Goal: Transaction & Acquisition: Book appointment/travel/reservation

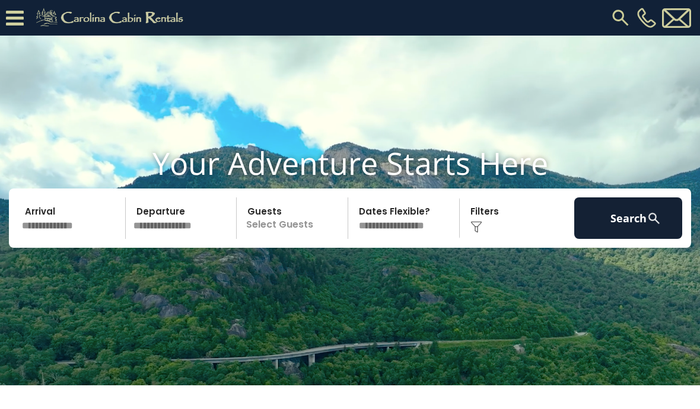
click at [69, 239] on input "text" at bounding box center [72, 219] width 108 height 42
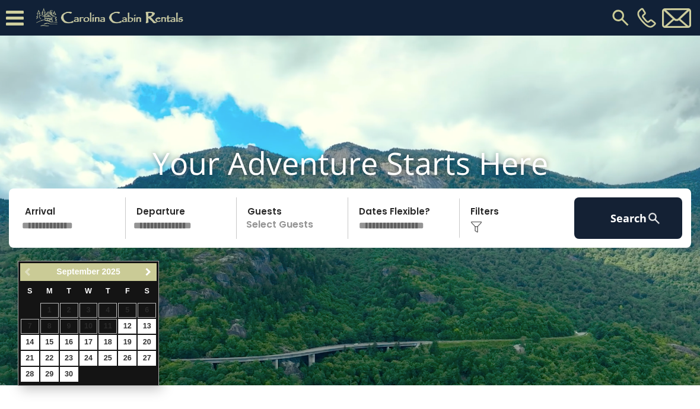
click at [146, 270] on span "Next" at bounding box center [148, 272] width 9 height 9
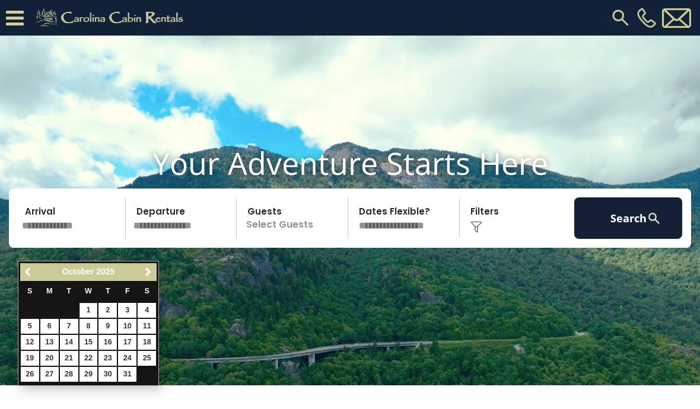
click at [95, 310] on link "1" at bounding box center [88, 310] width 18 height 15
type input "*******"
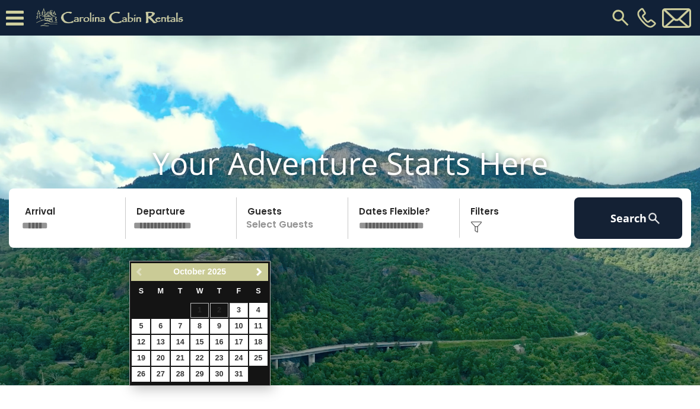
click at [147, 329] on link "5" at bounding box center [141, 326] width 18 height 15
type input "*******"
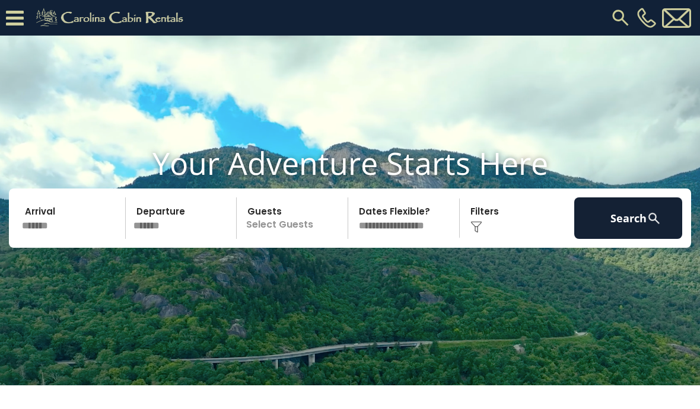
click at [305, 239] on p "Select Guests" at bounding box center [293, 219] width 107 height 42
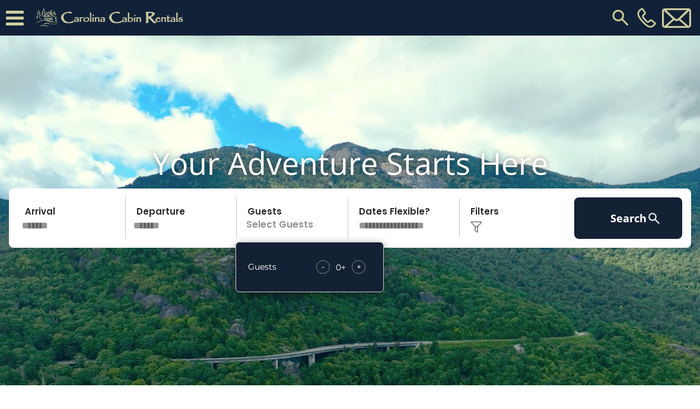
click at [365, 274] on div "+" at bounding box center [359, 267] width 14 height 14
click at [361, 273] on span "+" at bounding box center [358, 267] width 5 height 12
click at [360, 273] on span "+" at bounding box center [358, 267] width 5 height 12
click at [363, 274] on div "+" at bounding box center [359, 267] width 14 height 14
click at [622, 236] on button "Search" at bounding box center [628, 219] width 108 height 42
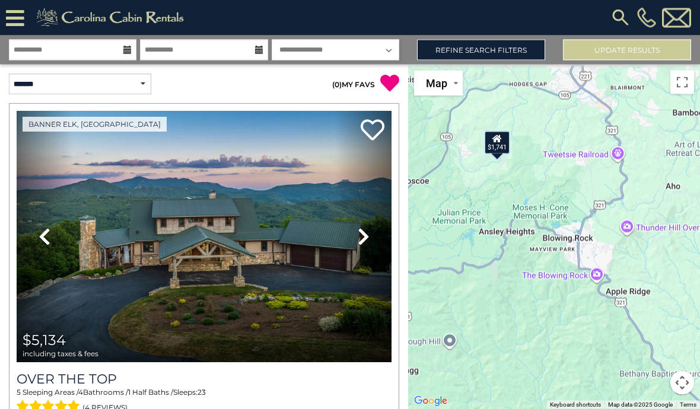
scroll to position [7, 0]
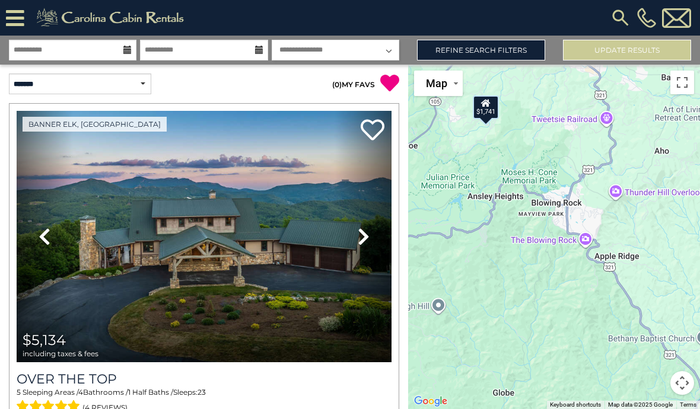
click at [653, 46] on button "Update Results" at bounding box center [627, 50] width 128 height 21
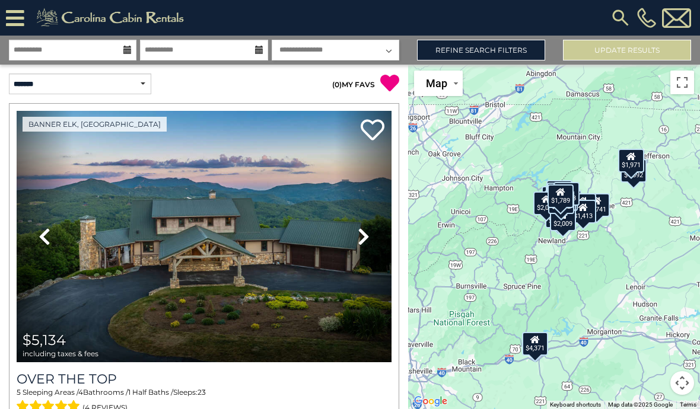
click at [361, 59] on select "**********" at bounding box center [336, 50] width 128 height 21
click at [513, 53] on link "Refine Search Filters" at bounding box center [481, 50] width 128 height 21
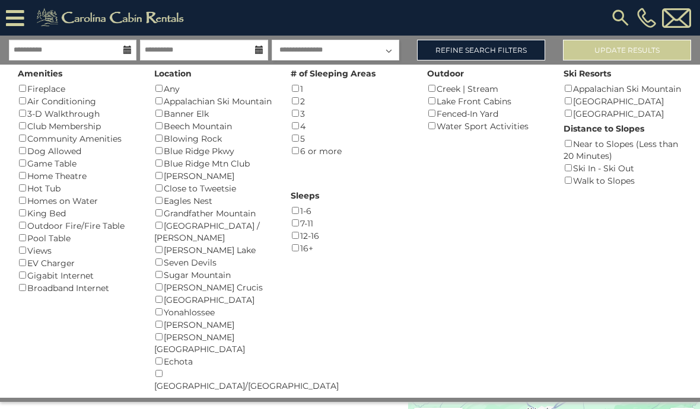
click at [182, 145] on div "Blowing Rock ()" at bounding box center [213, 138] width 119 height 12
click at [622, 50] on button "Please Update Results" at bounding box center [627, 50] width 128 height 21
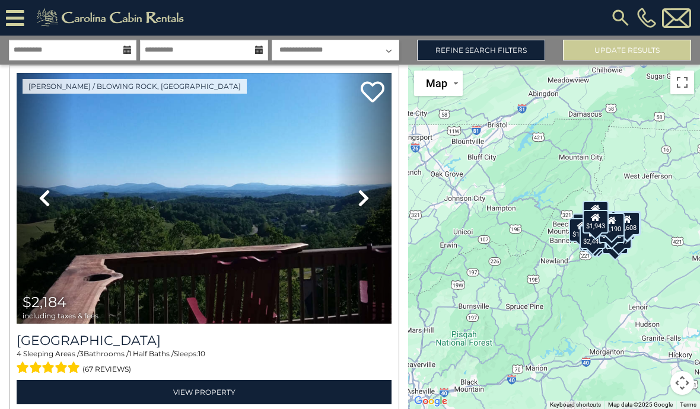
scroll to position [2916, 0]
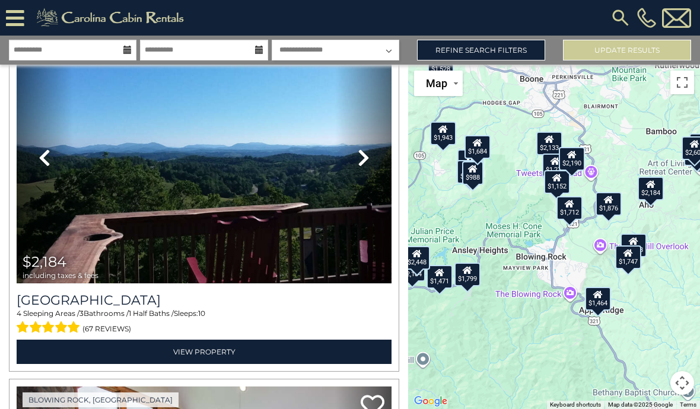
click at [627, 269] on div "$1,747" at bounding box center [628, 258] width 26 height 24
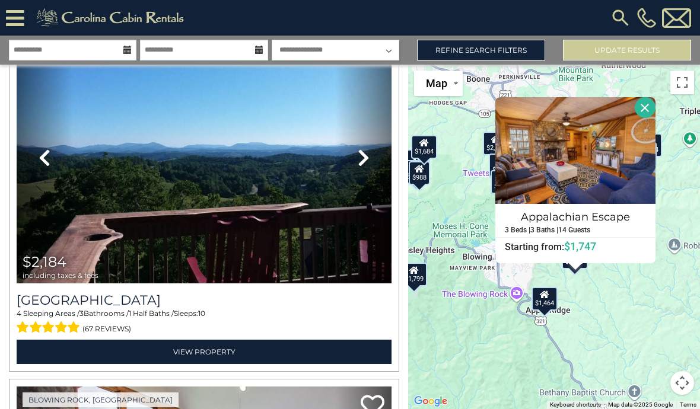
click at [652, 118] on button "Close" at bounding box center [645, 107] width 21 height 21
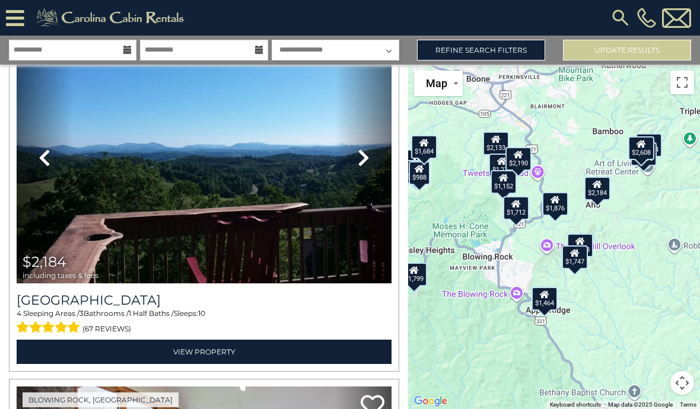
click at [517, 220] on div "$1,712" at bounding box center [516, 208] width 26 height 24
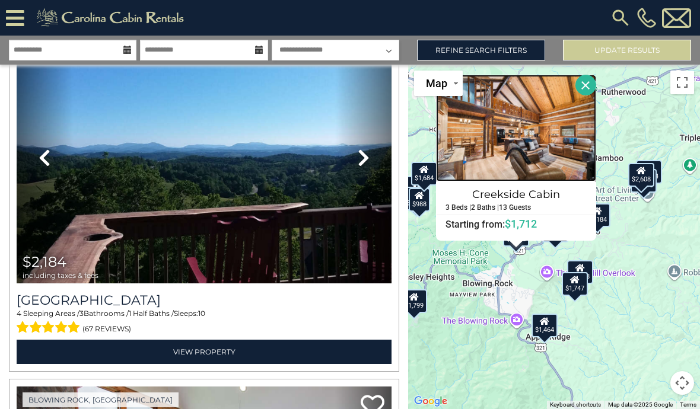
click at [527, 164] on img at bounding box center [516, 128] width 160 height 107
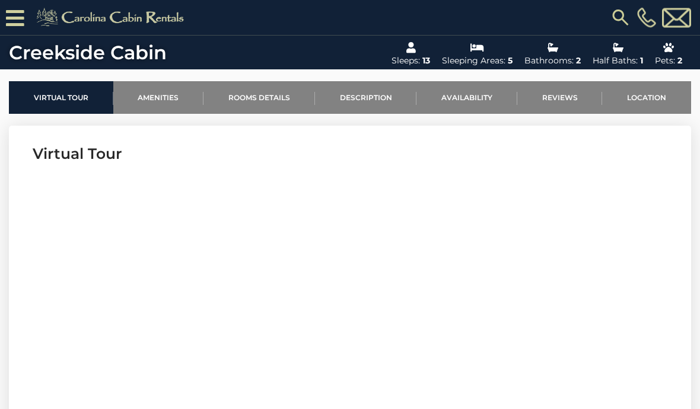
scroll to position [347, 0]
